Goal: Navigation & Orientation: Find specific page/section

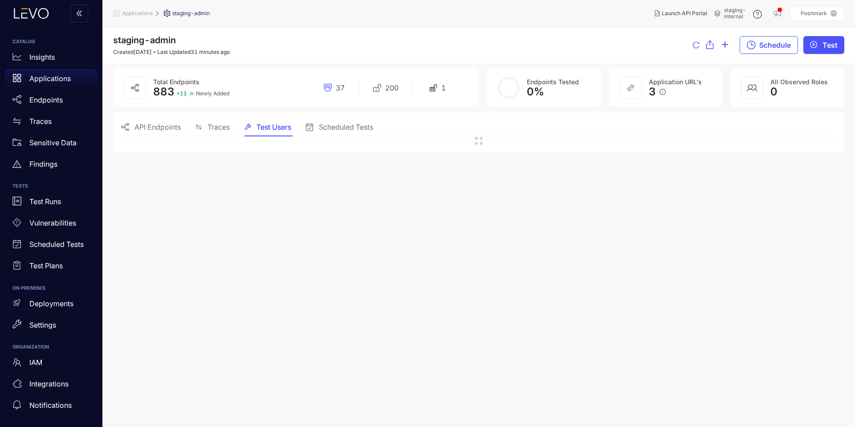
click at [743, 13] on span "staging-internal" at bounding box center [735, 13] width 22 height 12
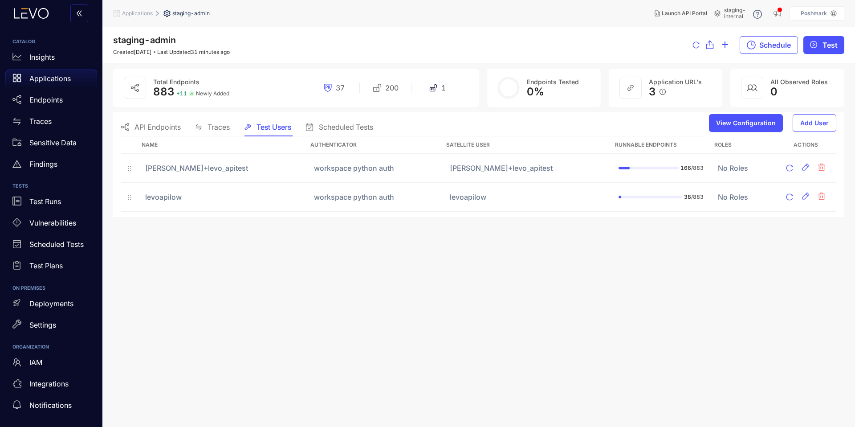
click at [739, 12] on span "staging-internal" at bounding box center [735, 13] width 22 height 12
click at [48, 222] on p "Vulnerabilities" at bounding box center [52, 223] width 47 height 8
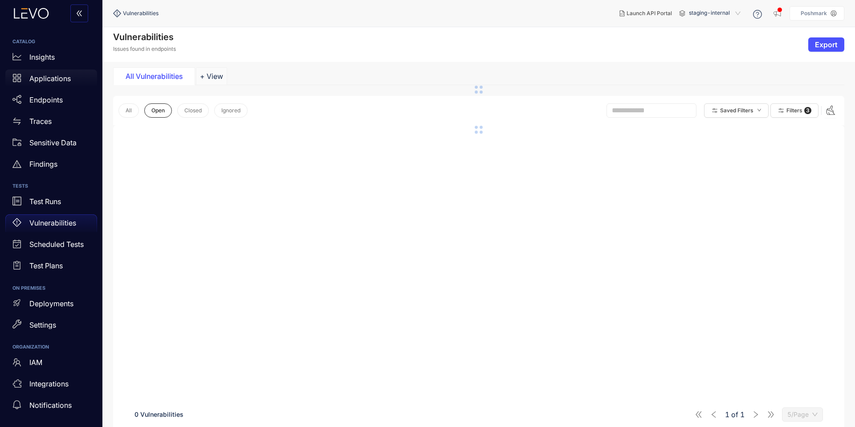
click at [42, 78] on p "Applications" at bounding box center [49, 78] width 41 height 8
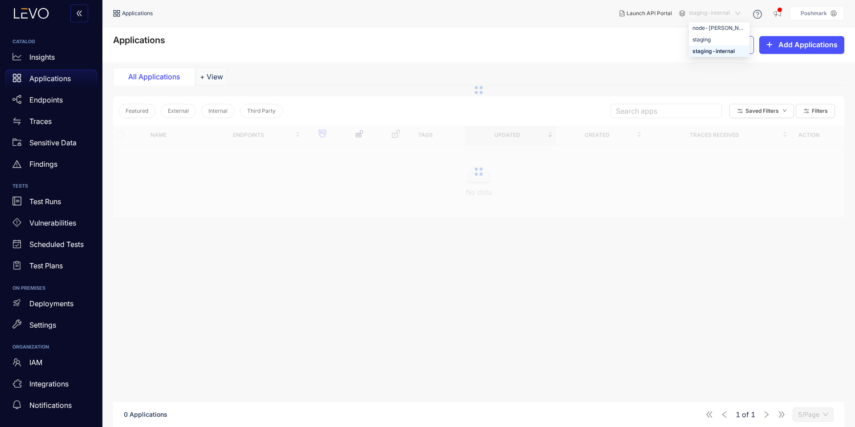
click at [734, 10] on span "staging-internal" at bounding box center [715, 13] width 53 height 14
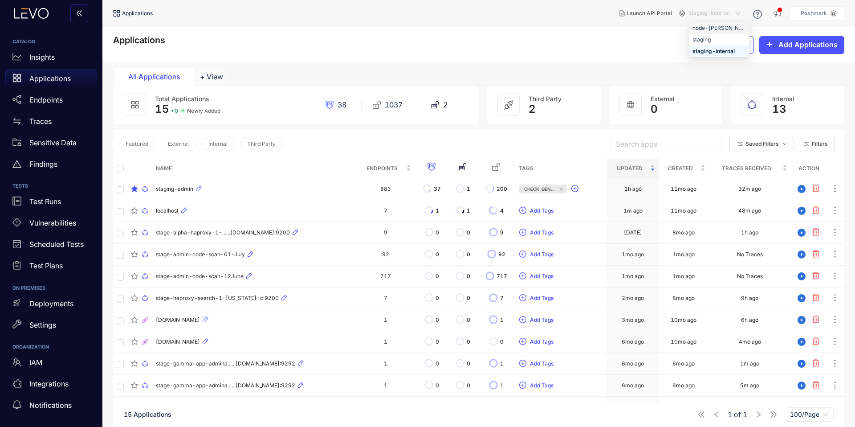
click at [715, 25] on div "node-[PERSON_NAME]" at bounding box center [718, 28] width 53 height 10
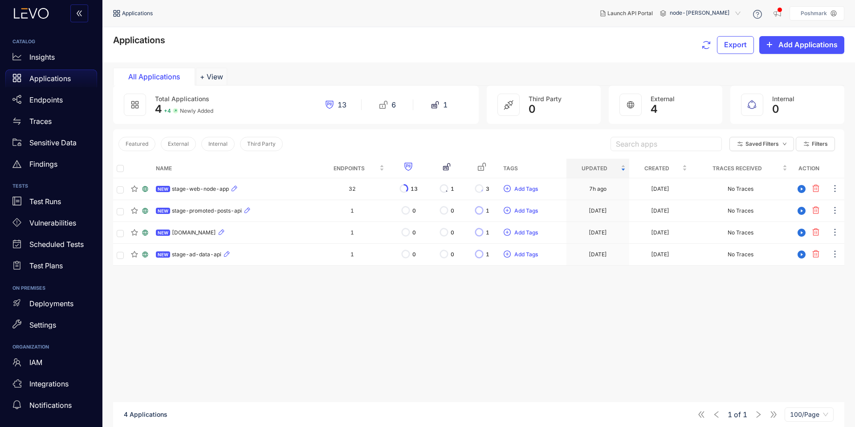
click at [499, 332] on div "Name Endpoints Tags Updated Created Traces Received Action NEW stage-web-node-a…" at bounding box center [478, 307] width 731 height 296
click at [736, 20] on span "node-[PERSON_NAME]" at bounding box center [706, 13] width 73 height 14
click at [722, 154] on div "Featured External Internal Third Party Search apps Saved Filters Filters" at bounding box center [478, 143] width 731 height 29
